Goal: Transaction & Acquisition: Purchase product/service

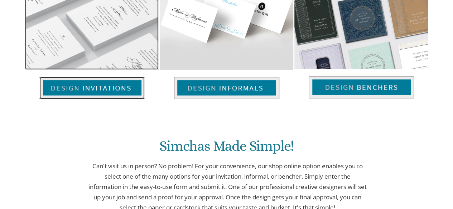
click at [126, 77] on img at bounding box center [91, 88] width 105 height 22
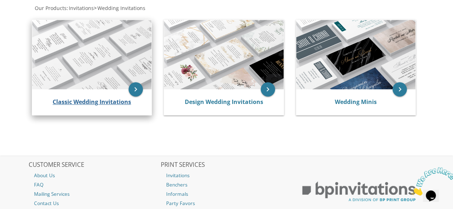
scroll to position [126, 0]
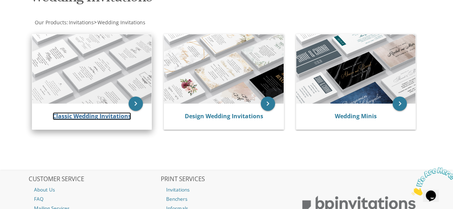
click at [110, 116] on link "Classic Wedding Invitations" at bounding box center [92, 116] width 78 height 8
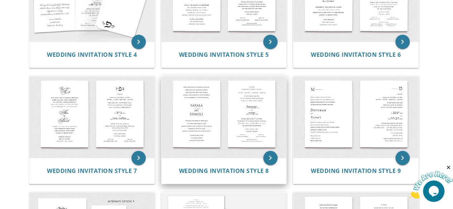
click at [211, 146] on img at bounding box center [223, 117] width 125 height 82
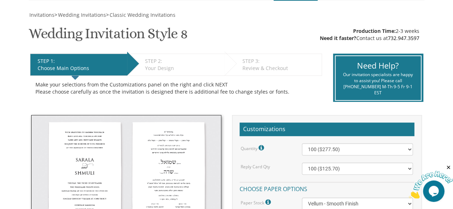
scroll to position [143, 0]
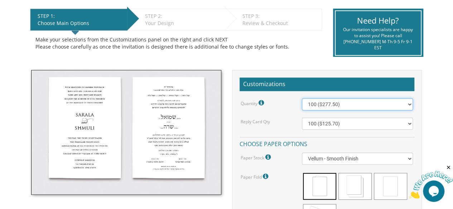
click at [408, 103] on select "100 ($277.50) 200 ($330.45) 300 ($380.65) 400 ($432.70) 500 ($482.10) 600 ($534…" at bounding box center [357, 104] width 111 height 12
select select "900"
click at [302, 98] on select "100 ($277.50) 200 ($330.45) 300 ($380.65) 400 ($432.70) 500 ($482.10) 600 ($534…" at bounding box center [357, 104] width 111 height 12
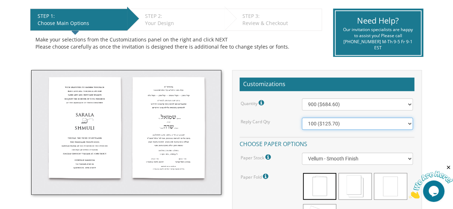
click at [410, 125] on select "100 ($125.70) 200 ($150.60) 300 ($177.95) 400 ($270.70) 500 ($225.30) 600 ($249…" at bounding box center [357, 124] width 111 height 12
select select "900"
click at [302, 118] on select "100 ($125.70) 200 ($150.60) 300 ($177.95) 400 ($270.70) 500 ($225.30) 600 ($249…" at bounding box center [357, 124] width 111 height 12
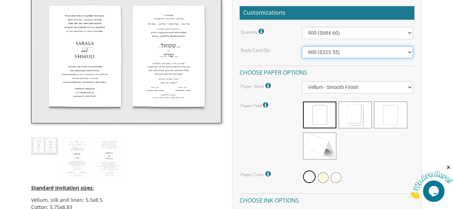
scroll to position [251, 0]
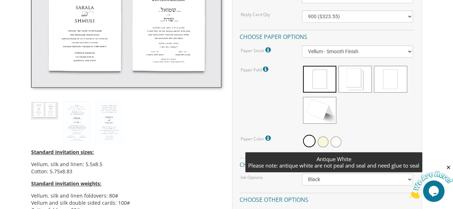
click at [334, 140] on span at bounding box center [335, 142] width 11 height 11
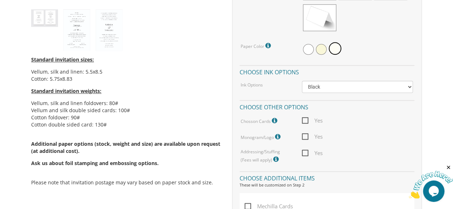
scroll to position [358, 0]
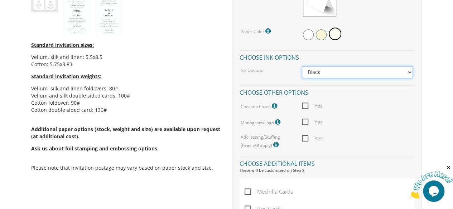
click at [408, 75] on select "Black Colored Ink ($65.00) Black + One Color ($211.00) Two Colors ($265.00)" at bounding box center [357, 72] width 111 height 12
select select "Standard"
click at [302, 66] on select "Black Colored Ink ($65.00) Black + One Color ($211.00) Two Colors ($265.00)" at bounding box center [357, 72] width 111 height 12
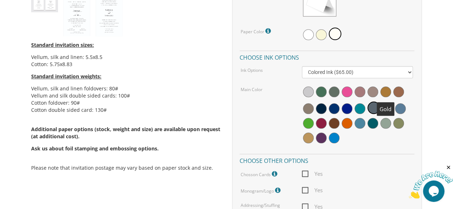
click at [383, 91] on span at bounding box center [385, 92] width 11 height 11
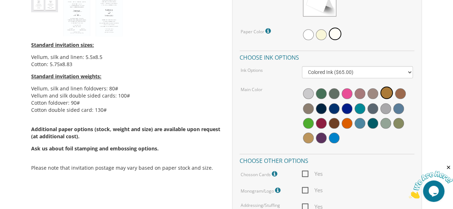
scroll to position [394, 0]
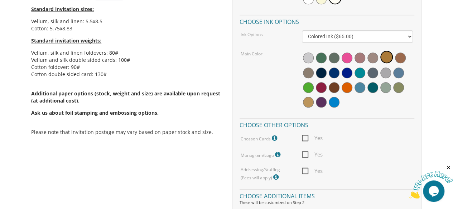
click at [305, 137] on span "Yes" at bounding box center [312, 138] width 21 height 9
click at [305, 137] on input "Yes" at bounding box center [304, 137] width 5 height 5
checkbox input "true"
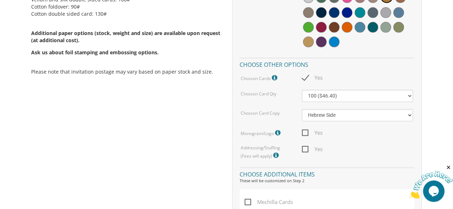
scroll to position [465, 0]
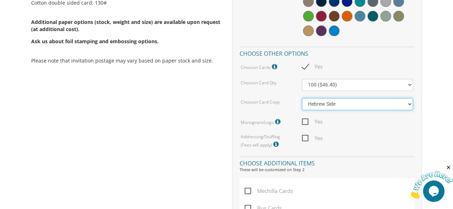
click at [409, 104] on select "Hebrew Side English Side" at bounding box center [357, 104] width 111 height 12
click at [408, 104] on select "Hebrew Side English Side" at bounding box center [357, 104] width 111 height 12
select select "English Side"
click at [302, 98] on select "Hebrew Side English Side" at bounding box center [357, 104] width 111 height 12
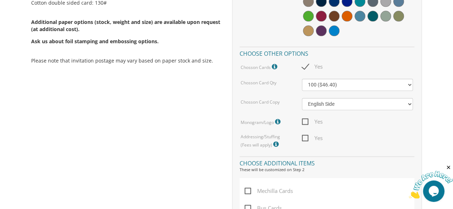
click at [306, 122] on span "Yes" at bounding box center [312, 121] width 21 height 9
click at [306, 122] on input "Yes" at bounding box center [304, 121] width 5 height 5
checkbox input "true"
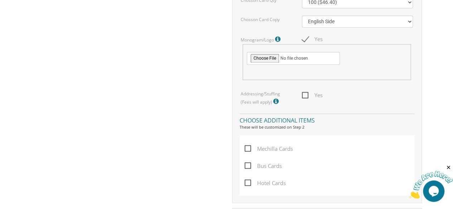
scroll to position [537, 0]
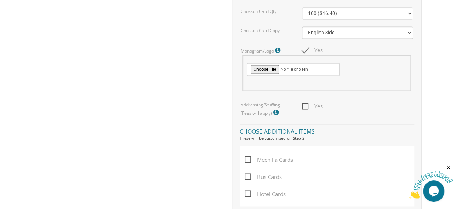
click at [305, 106] on span "Yes" at bounding box center [312, 106] width 21 height 9
click at [305, 106] on input "Yes" at bounding box center [304, 105] width 5 height 5
checkbox input "true"
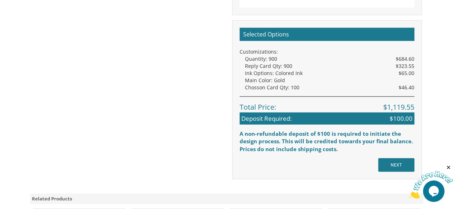
scroll to position [752, 0]
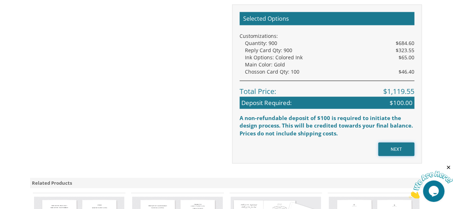
click at [392, 145] on input "NEXT" at bounding box center [396, 150] width 36 height 14
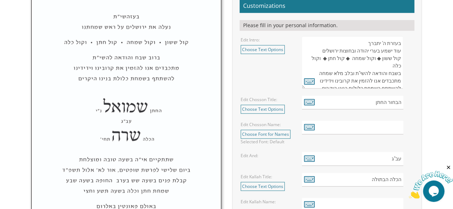
scroll to position [286, 0]
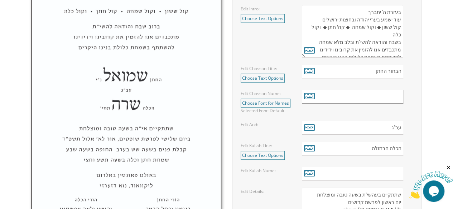
click at [378, 94] on input "text" at bounding box center [352, 97] width 101 height 14
type input "[PERSON_NAME]"
drag, startPoint x: 391, startPoint y: 175, endPoint x: 394, endPoint y: 176, distance: 3.7
click at [391, 175] on input "text" at bounding box center [352, 174] width 101 height 14
type input "כ"
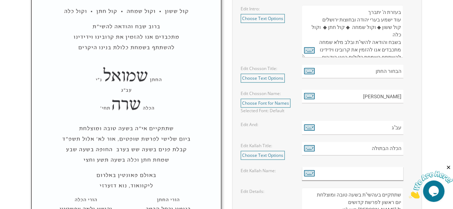
type input "ע"
type input "ב"
type input "ה"
type input "ס"
type input "ד"
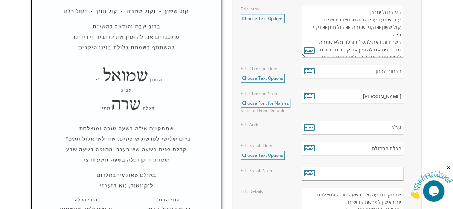
type input "ז"
type input "מ"
type input "נ"
type input "ה"
type input "ב"
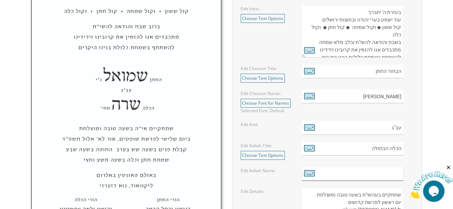
type input "ס"
type input "ד"
type input "[PERSON_NAME]"
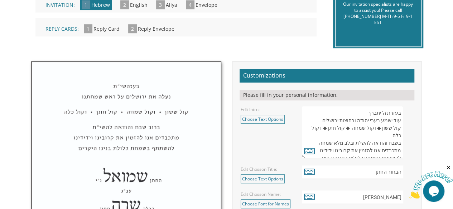
scroll to position [179, 0]
